Goal: Navigation & Orientation: Find specific page/section

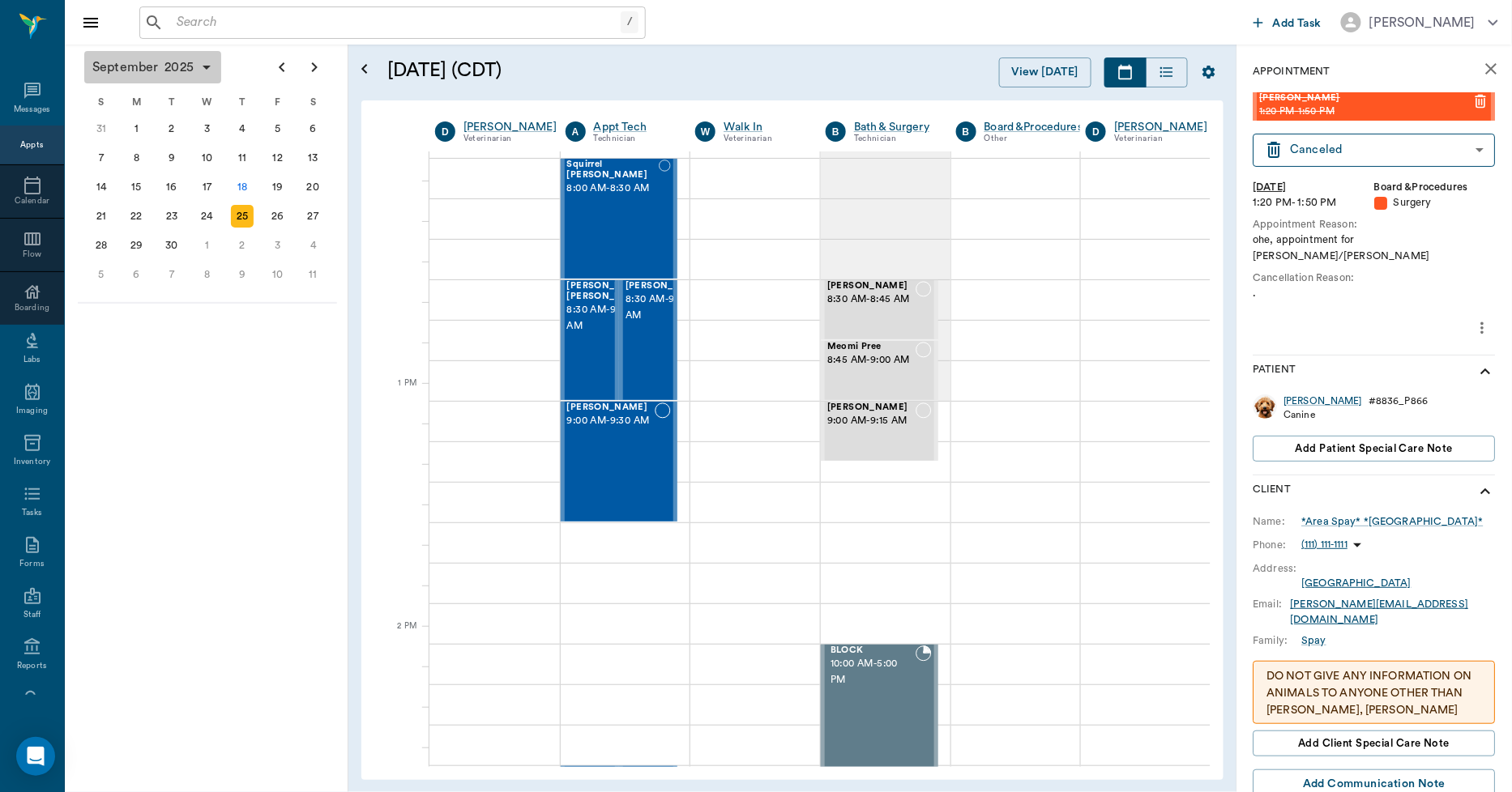
scroll to position [989, 0]
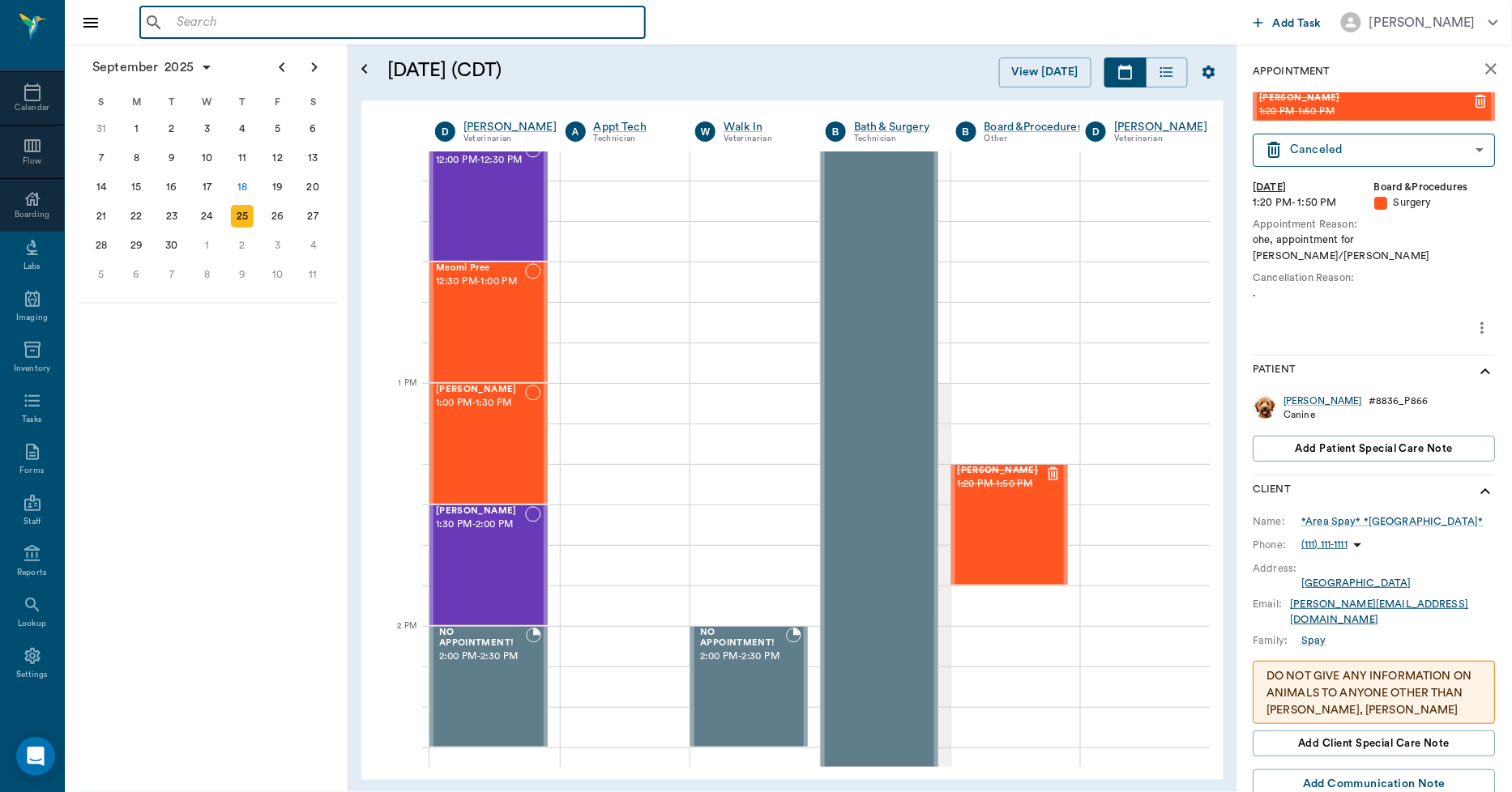
click at [285, 29] on input "text" at bounding box center [404, 22] width 468 height 22
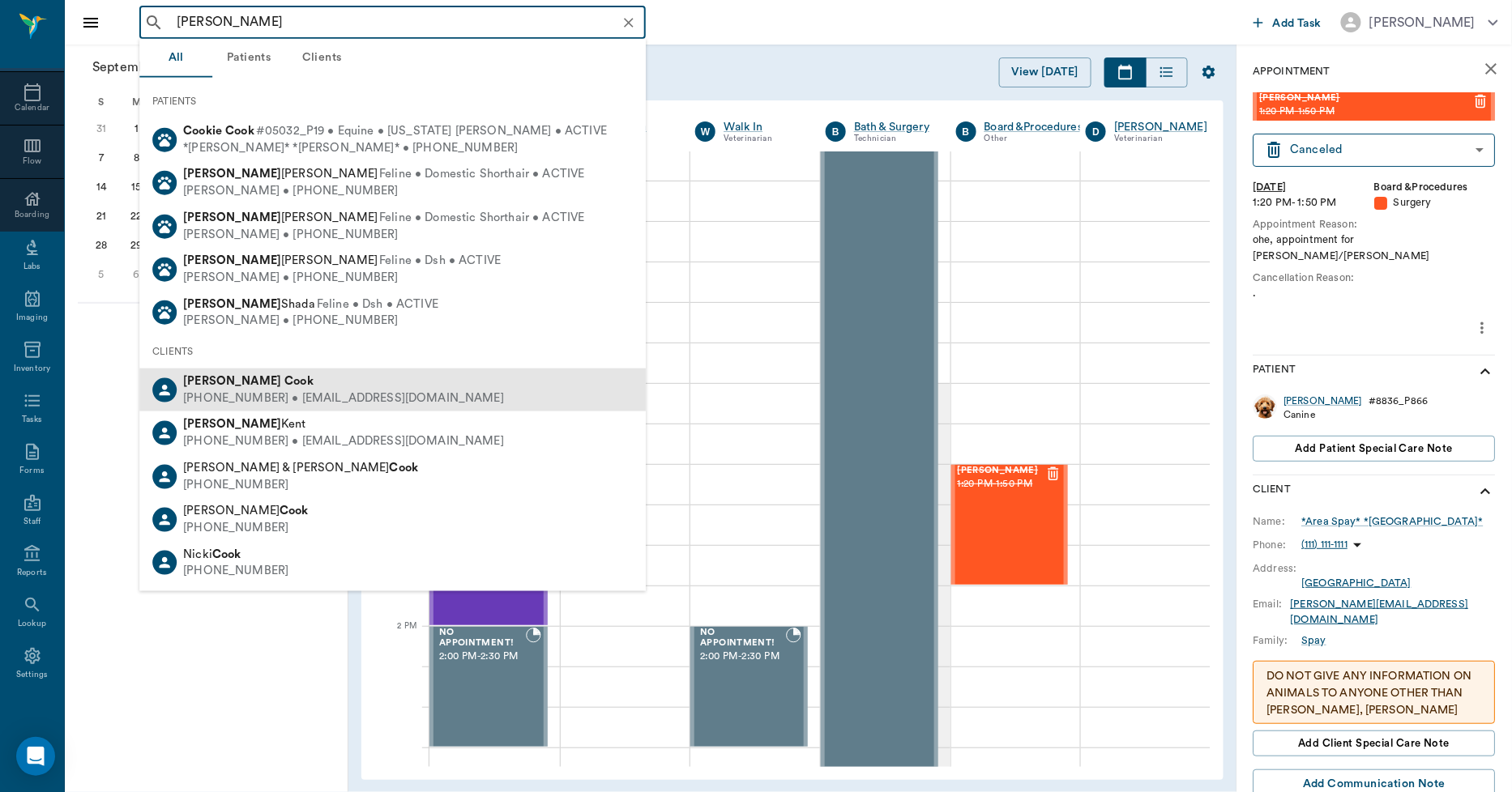
click at [328, 390] on div "[PHONE_NUMBER] • [EMAIL_ADDRESS][DOMAIN_NAME]" at bounding box center [344, 399] width 320 height 17
type input "[PERSON_NAME]"
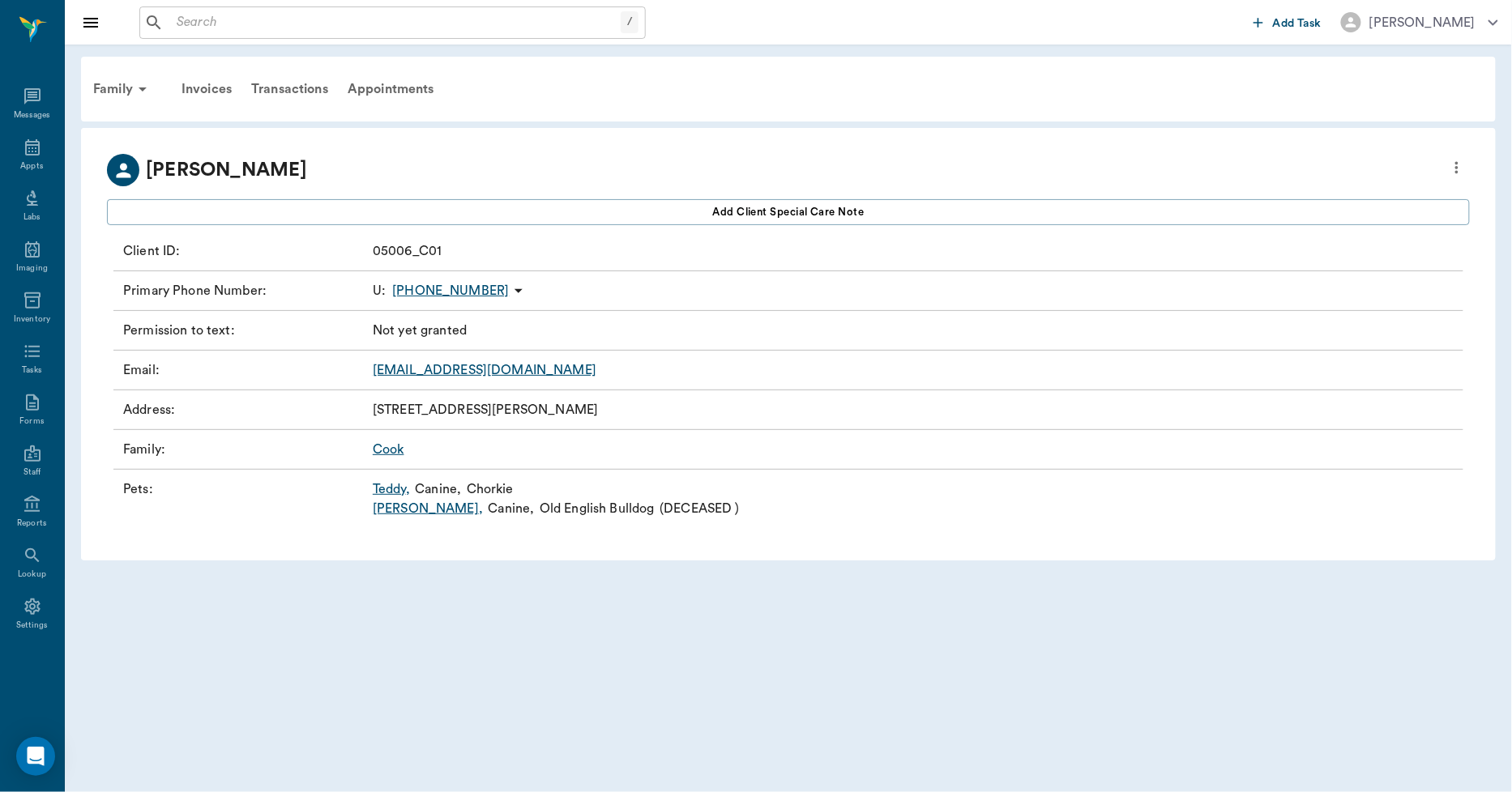
click at [403, 486] on link "Teddy ," at bounding box center [391, 489] width 37 height 19
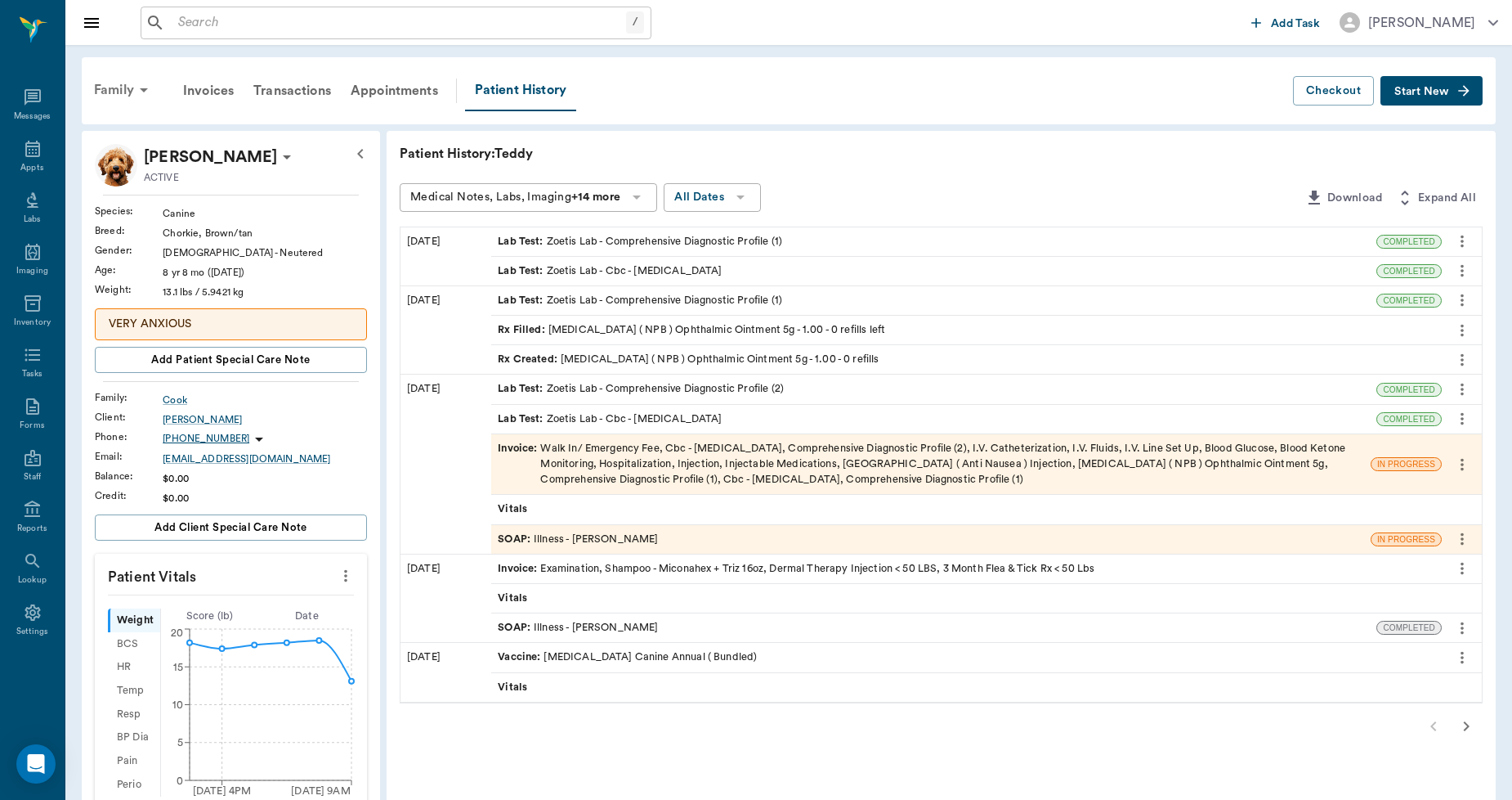
click at [121, 92] on div "Family" at bounding box center [123, 90] width 79 height 39
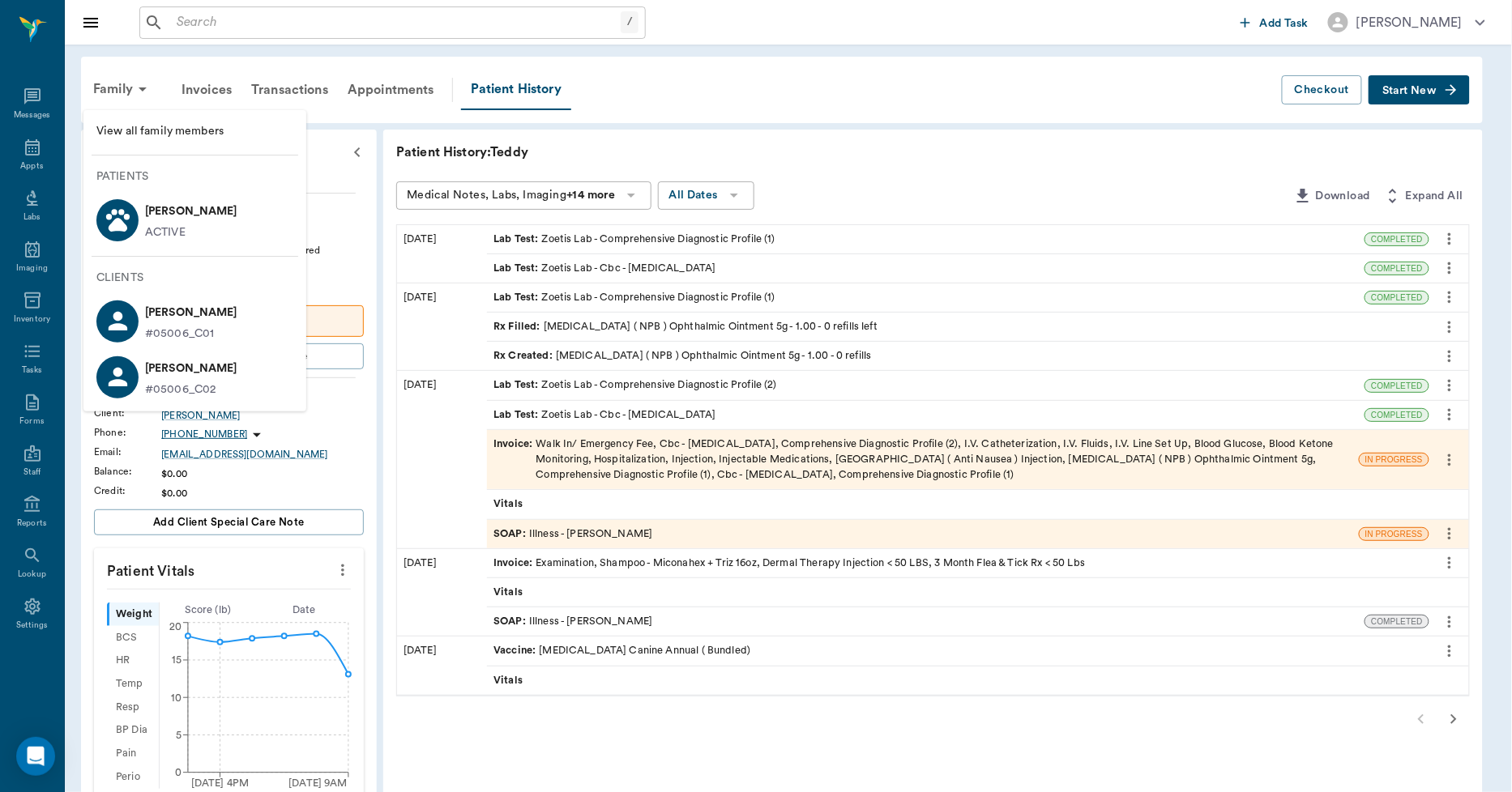
click at [260, 373] on li "SHARON COOK #05006_C02" at bounding box center [194, 378] width 222 height 56
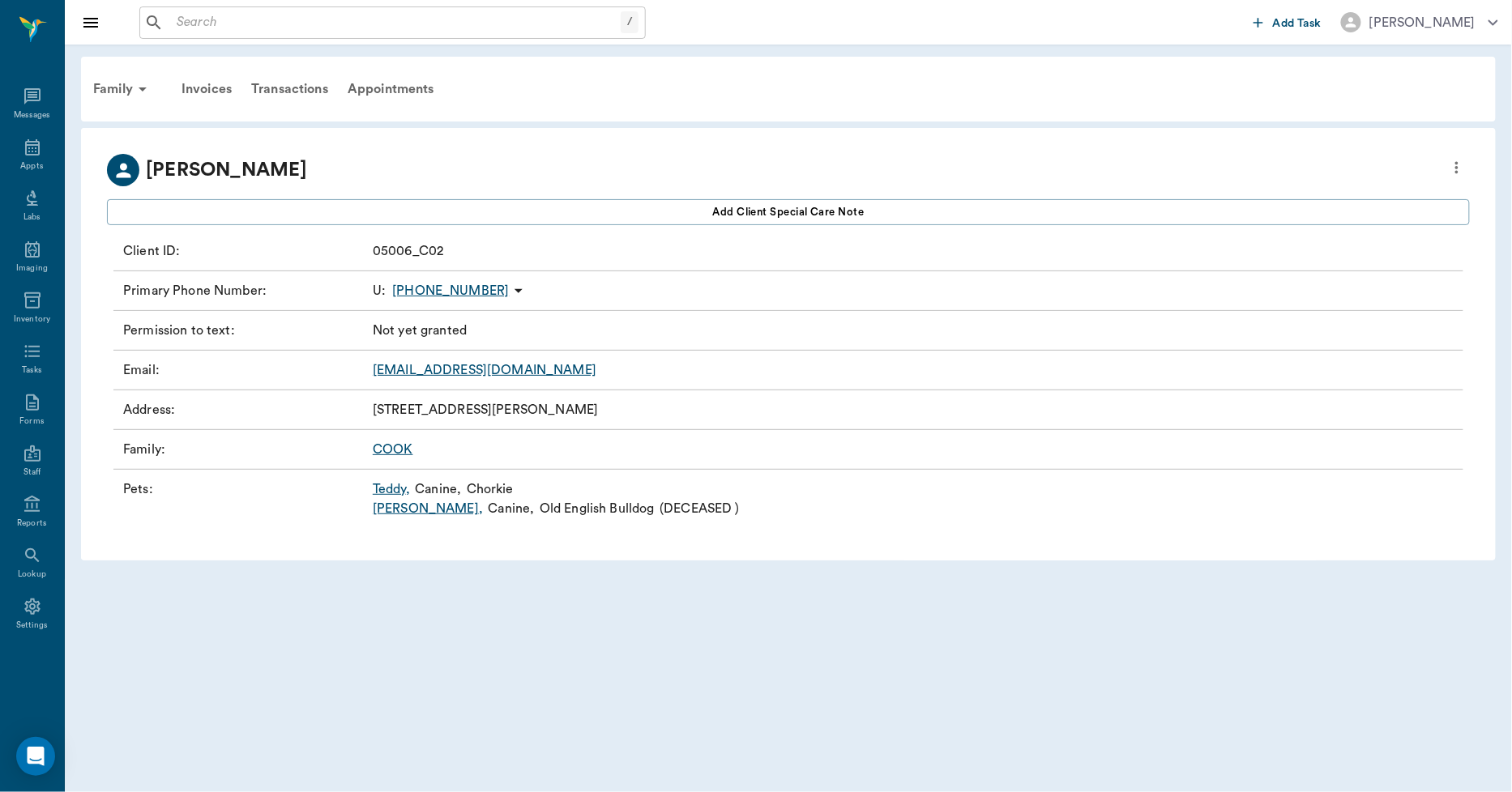
click at [379, 488] on link "Teddy ," at bounding box center [391, 489] width 37 height 19
